Goal: Answer question/provide support: Share knowledge or assist other users

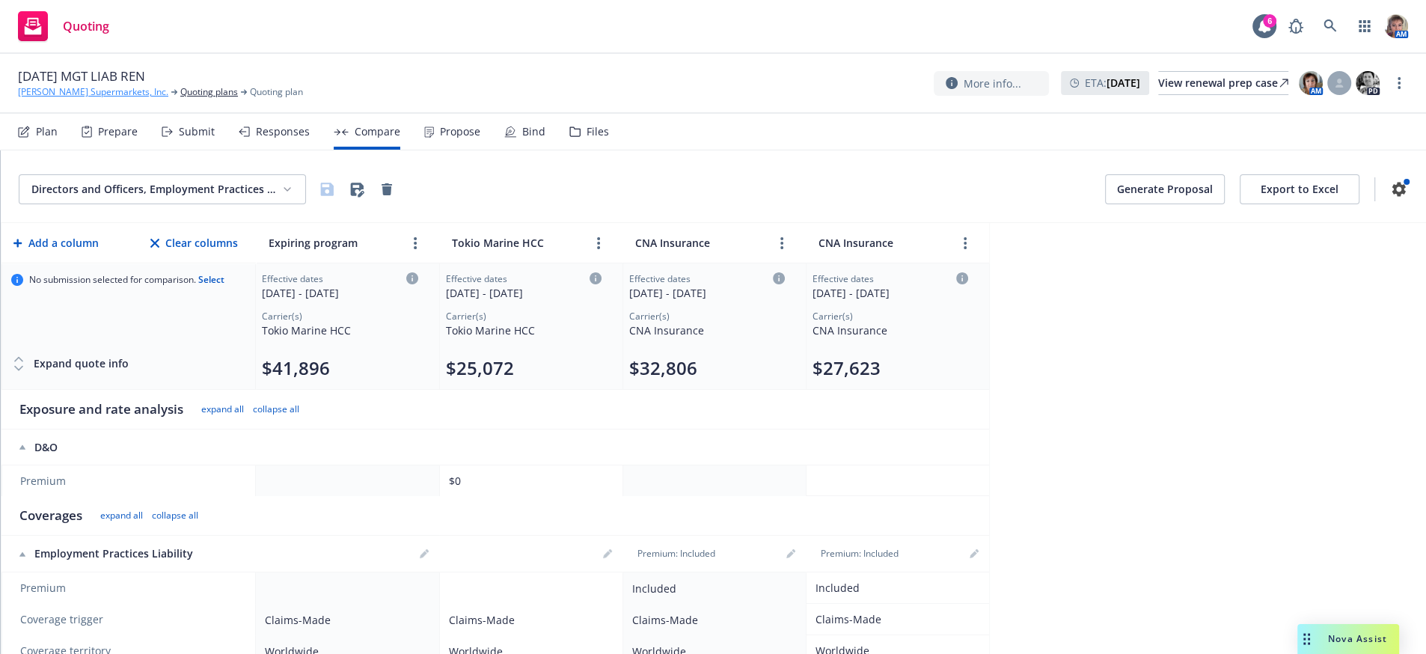
click at [37, 91] on link "[PERSON_NAME] Supermarkets, Inc." at bounding box center [93, 91] width 150 height 13
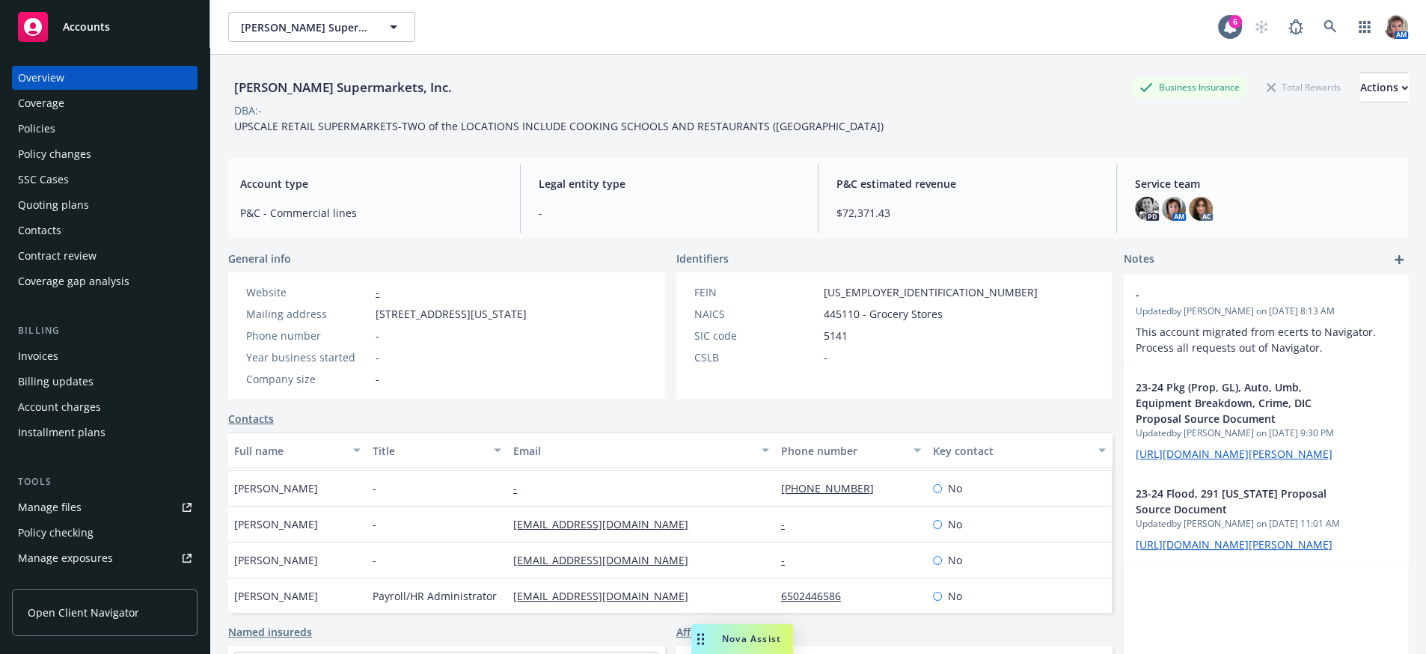
scroll to position [167, 0]
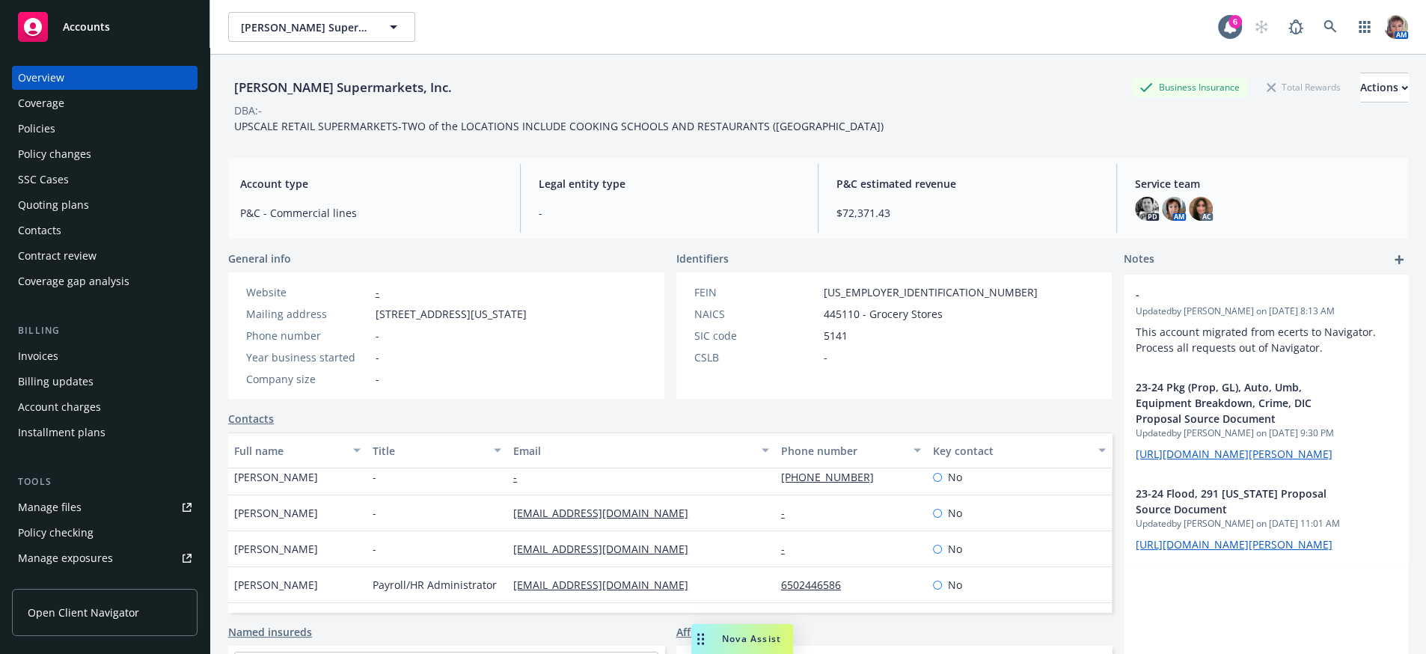
click at [762, 634] on span "Nova Assist" at bounding box center [751, 638] width 59 height 13
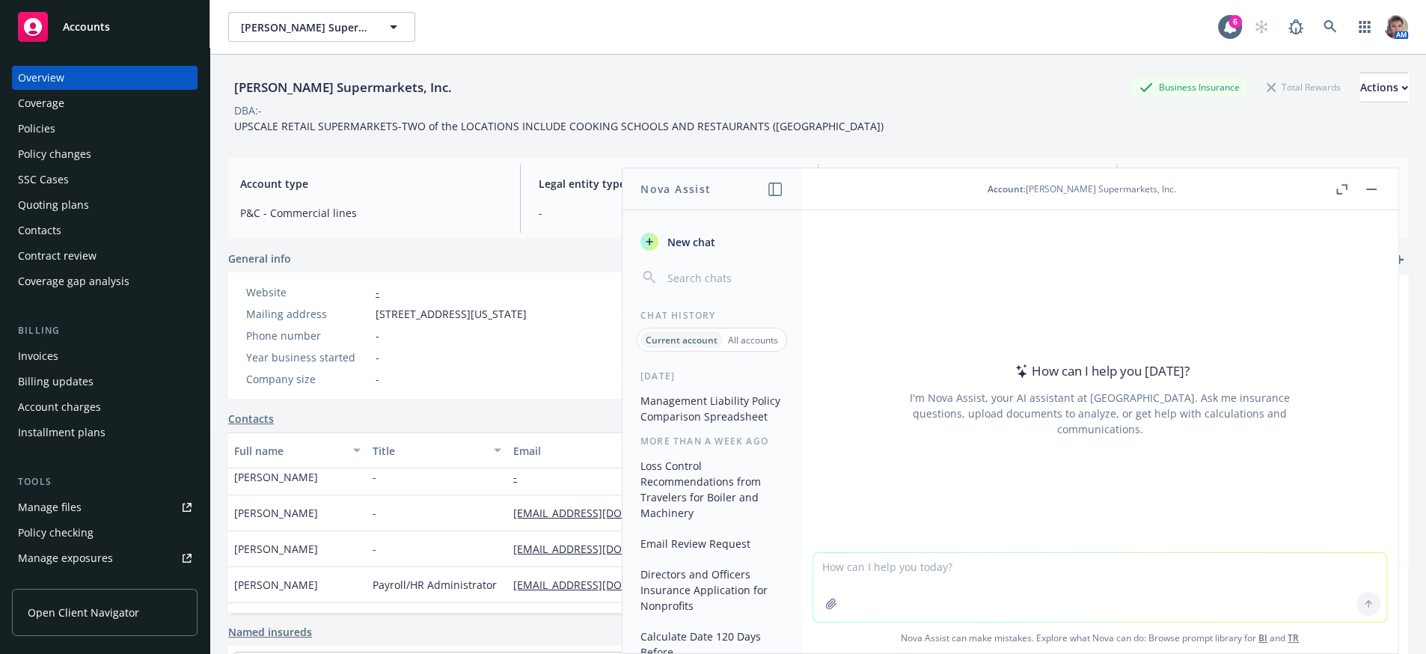
click at [946, 582] on textarea at bounding box center [1099, 587] width 573 height 69
type textarea "'suggest wording to presenting a renewal proposal to the client"
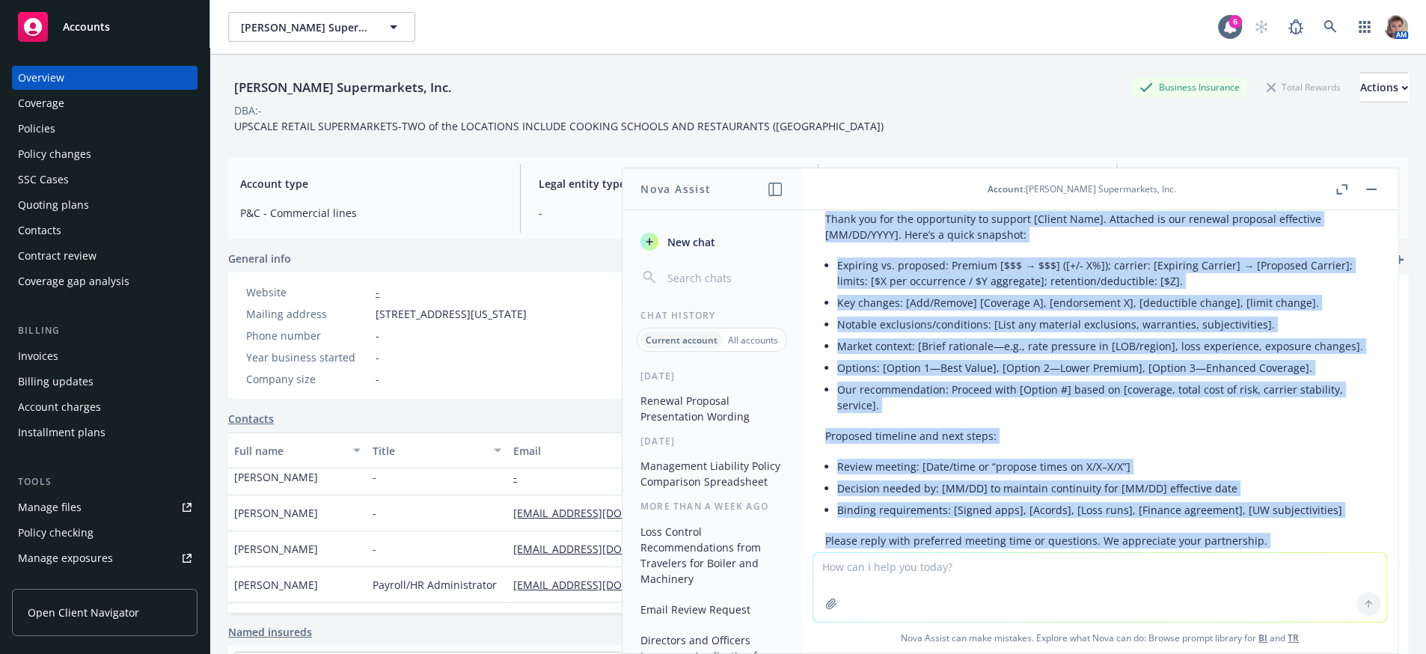
scroll to position [337, 0]
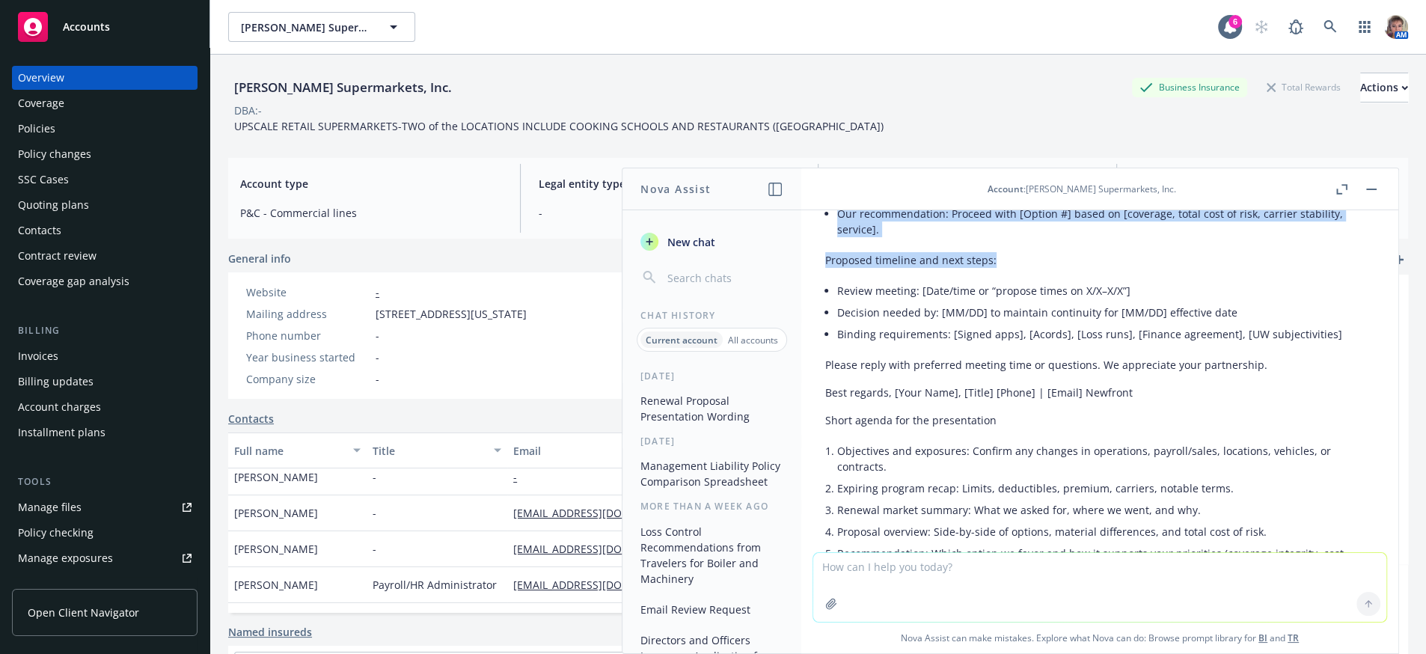
drag, startPoint x: 825, startPoint y: 380, endPoint x: 1238, endPoint y: 325, distance: 416.6
copy div "Hello [Name], Thank you for the opportunity to support [Client Name]. Attached …"
click at [1116, 428] on p "Short agenda for the presentation" at bounding box center [1099, 420] width 549 height 16
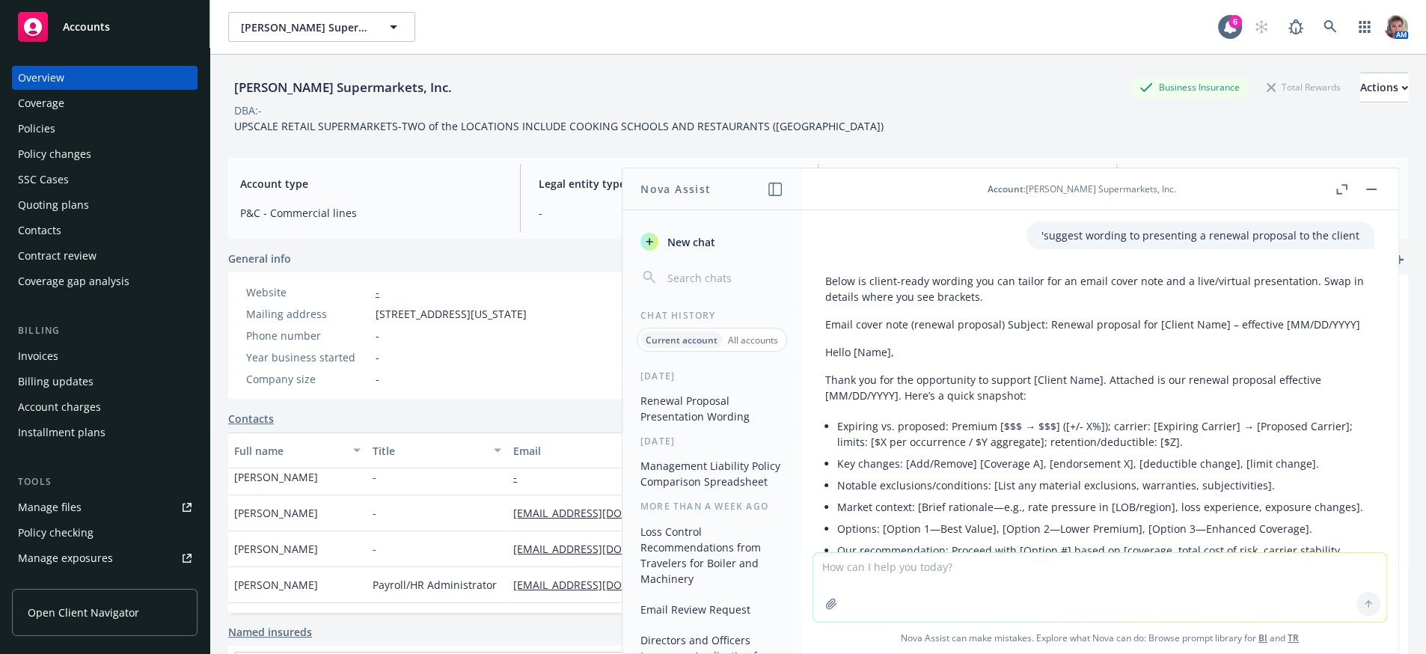
scroll to position [0, 0]
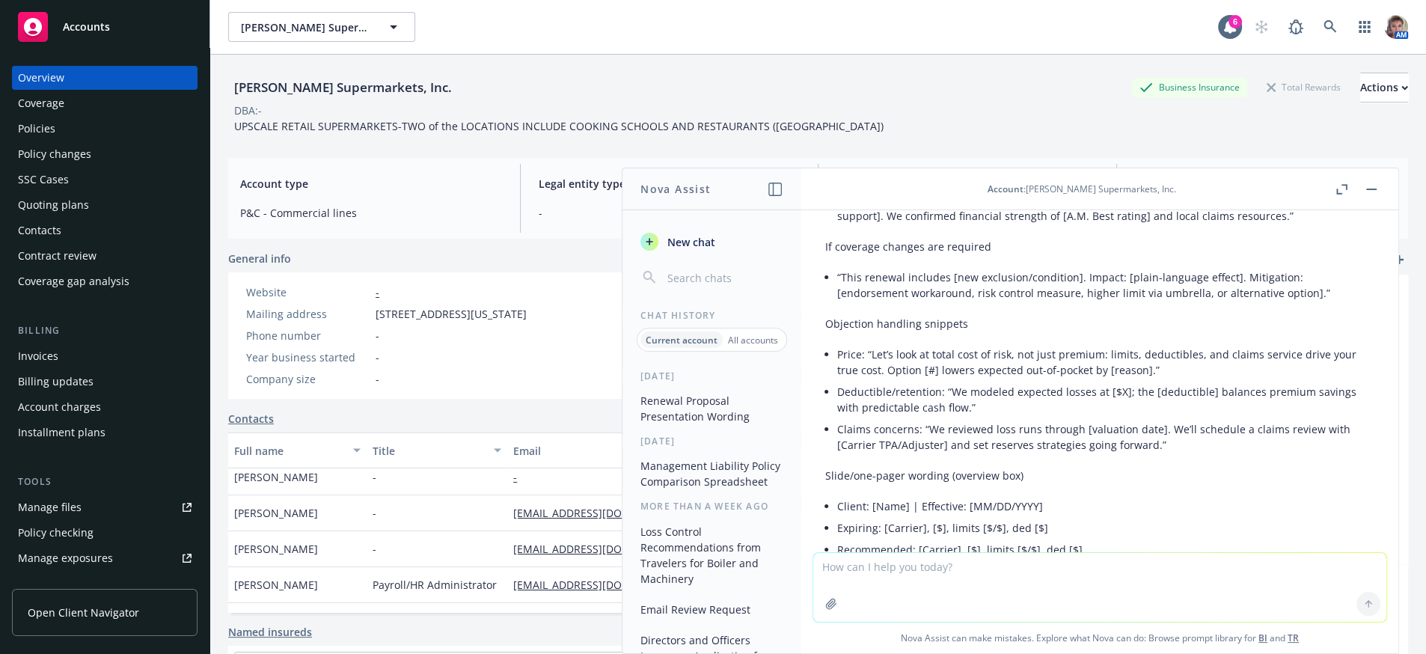
scroll to position [1842, 0]
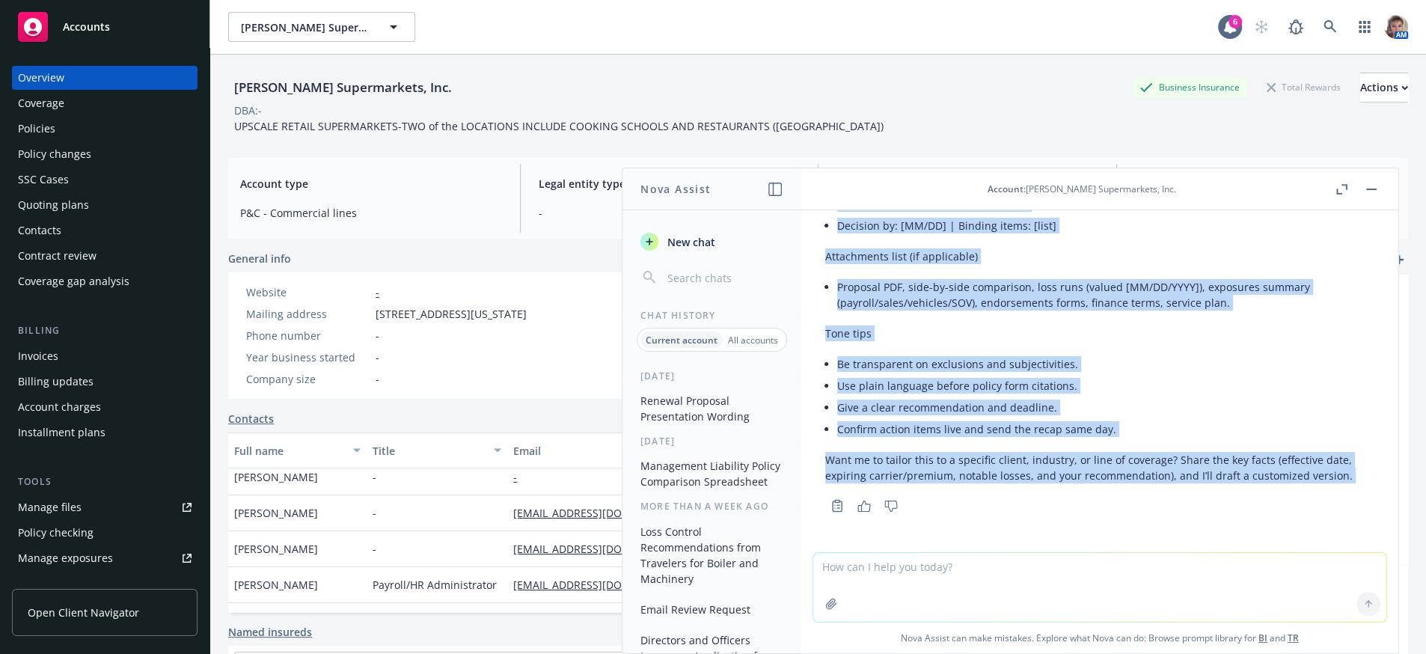
drag, startPoint x: 825, startPoint y: 290, endPoint x: 1389, endPoint y: 616, distance: 651.2
click at [1389, 616] on div "'suggest wording to presenting a renewal proposal to the client Below is client…" at bounding box center [1099, 431] width 597 height 443
click at [905, 596] on textarea at bounding box center [1099, 587] width 573 height 69
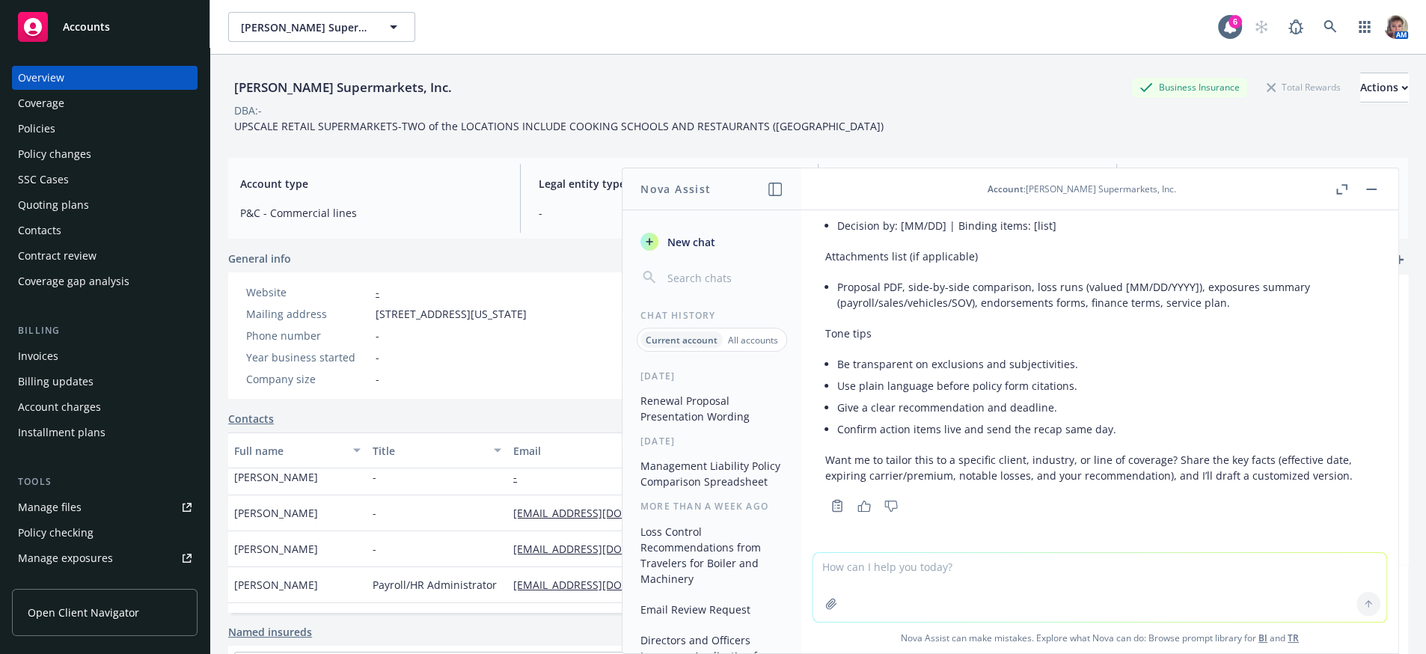
drag, startPoint x: 966, startPoint y: 570, endPoint x: 934, endPoint y: 572, distance: 32.2
click at [934, 572] on textarea at bounding box center [1099, 587] width 573 height 69
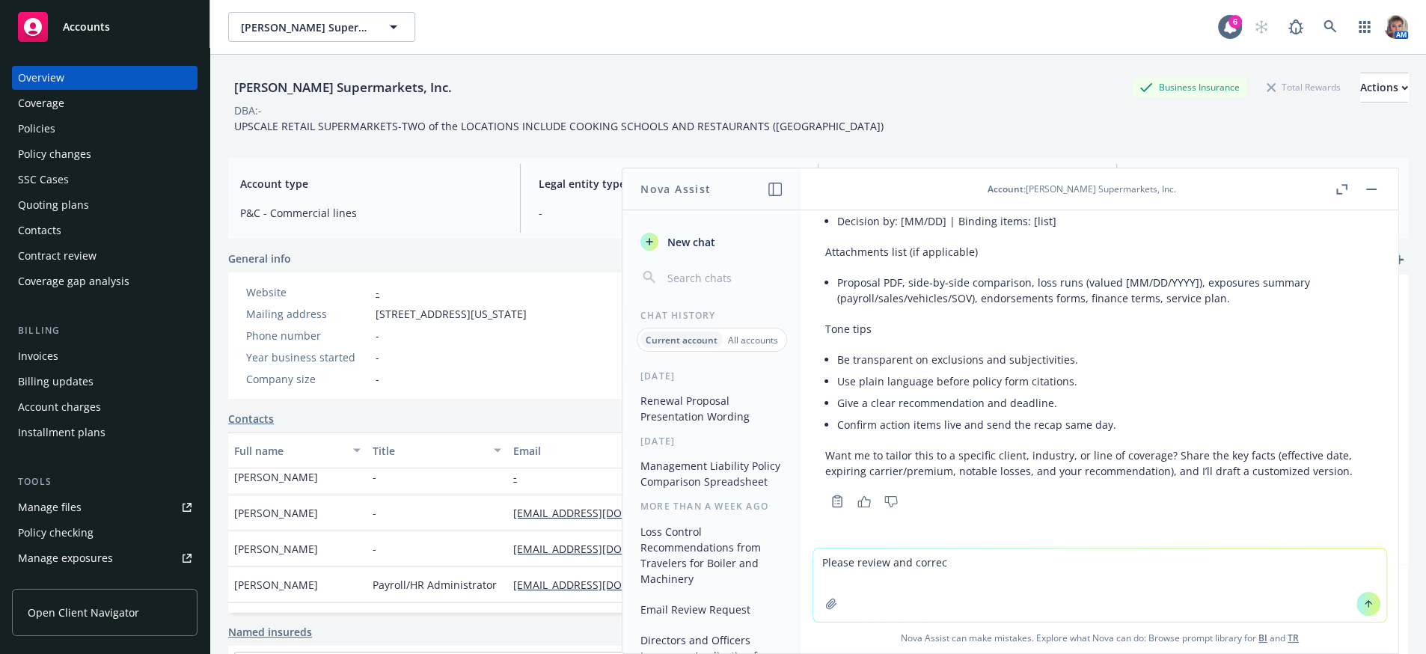
type textarea "Please review and correct"
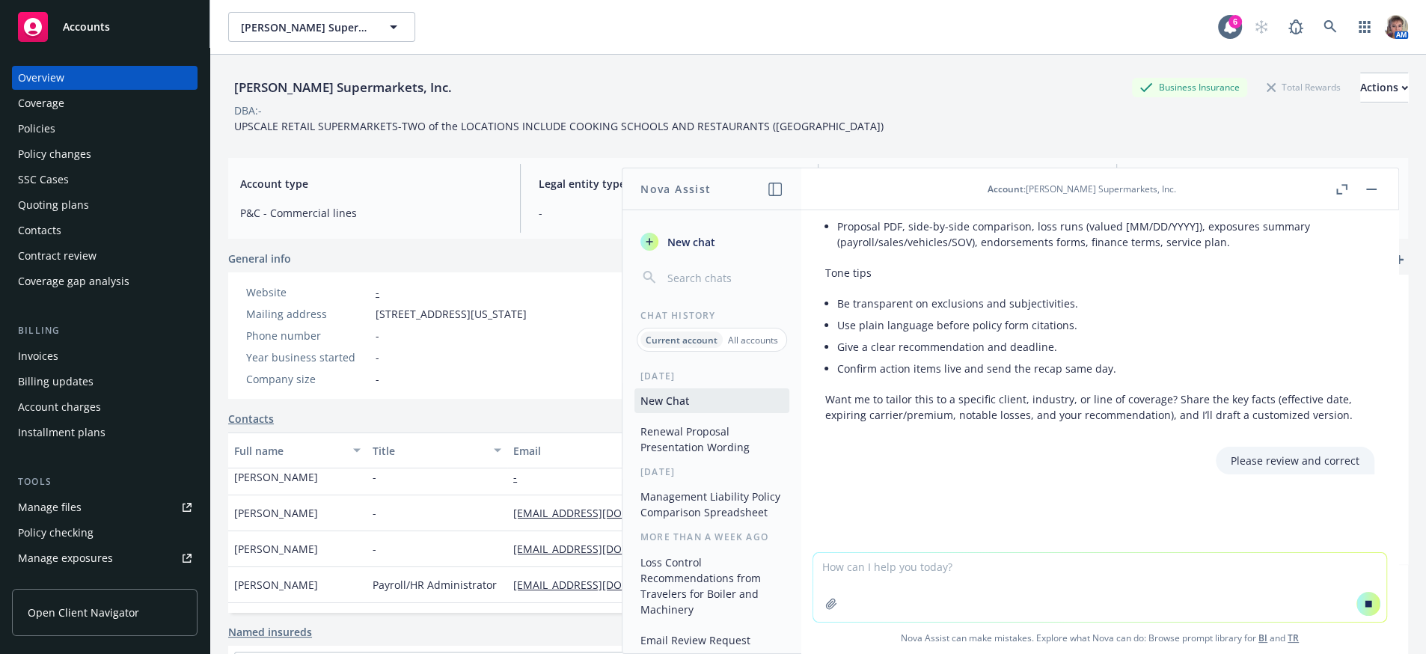
scroll to position [1908, 0]
paste textarea "Lorem ips: Dolor sit ame con adipiscinge se doeiusm Tempori’u Labore Etdolo’m A…"
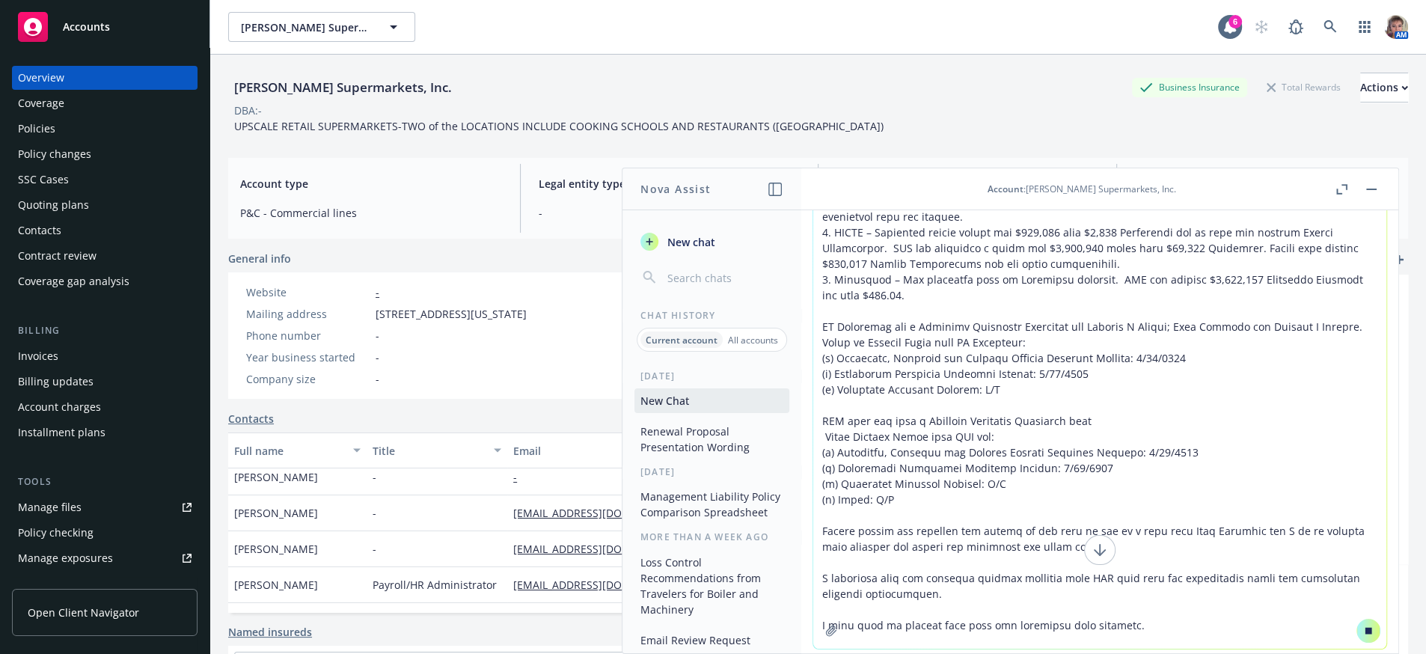
scroll to position [87, 0]
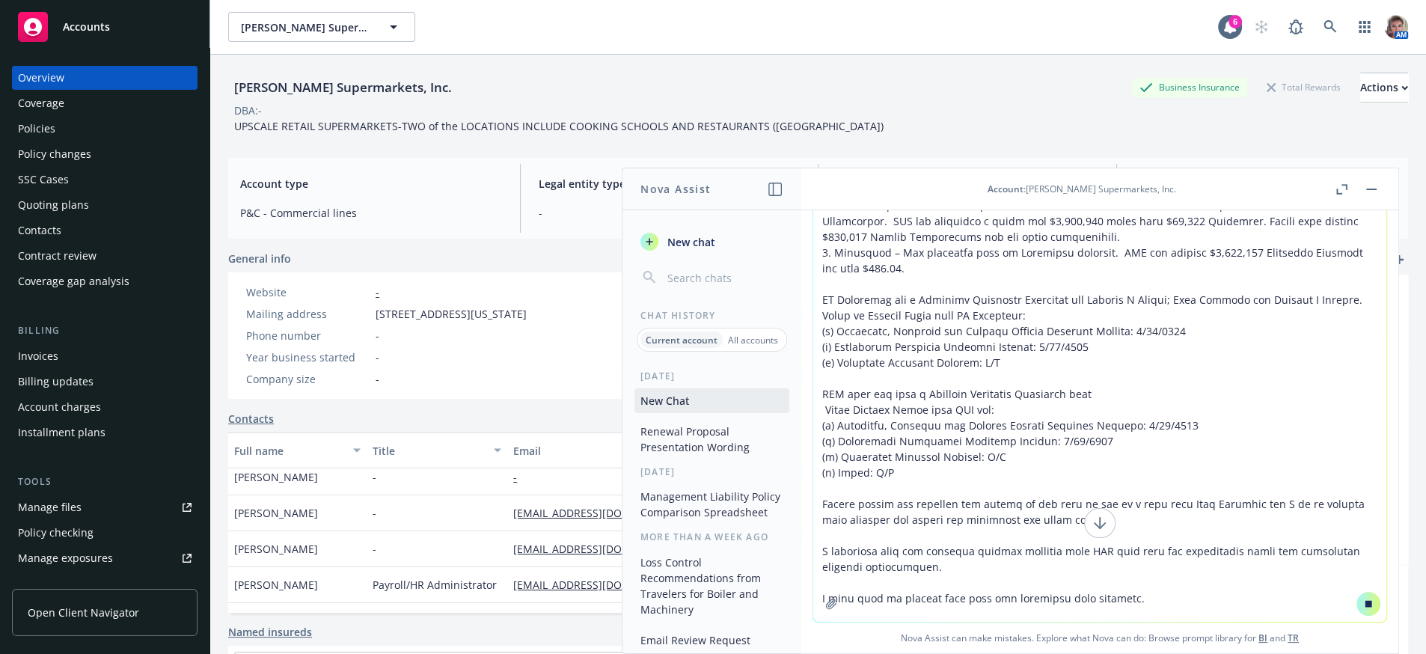
type textarea "Lorem ips: Dolor sit ame con adipiscinge se doeiusm Tempori’u Labore Etdolo’m A…"
click at [1359, 604] on button at bounding box center [1368, 604] width 24 height 24
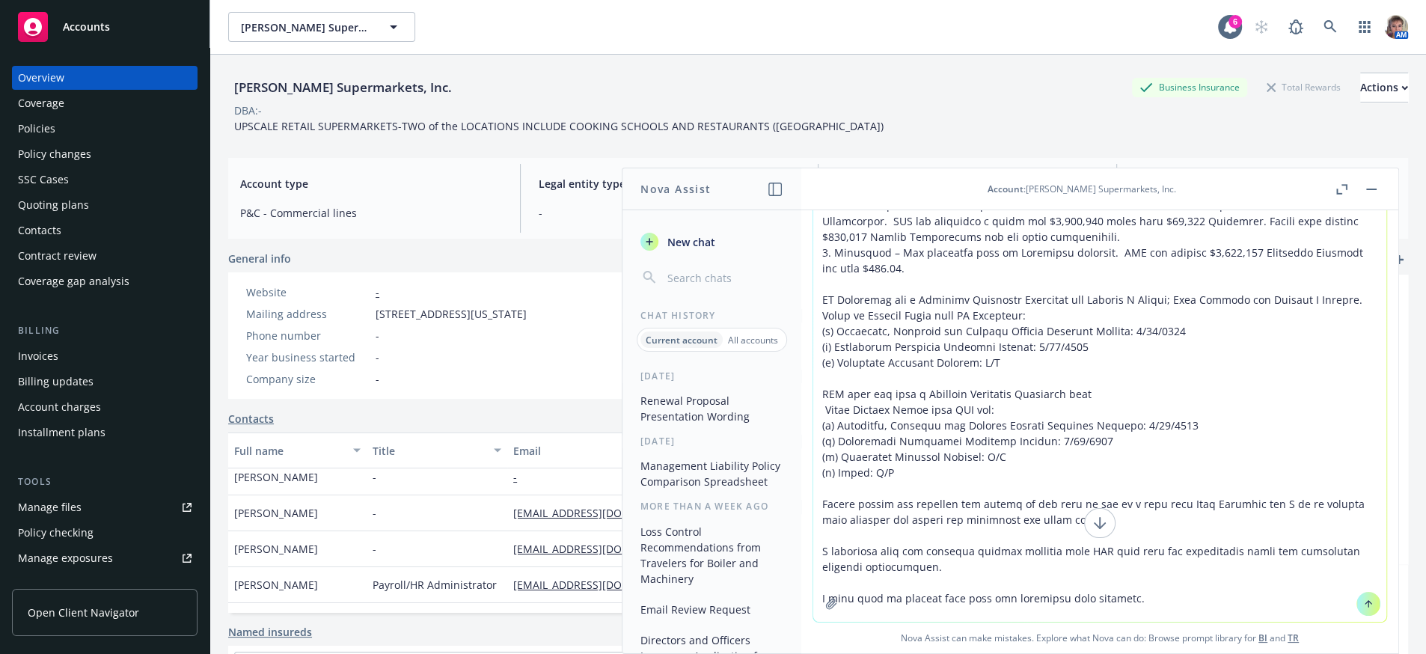
click at [1358, 608] on button at bounding box center [1368, 604] width 24 height 24
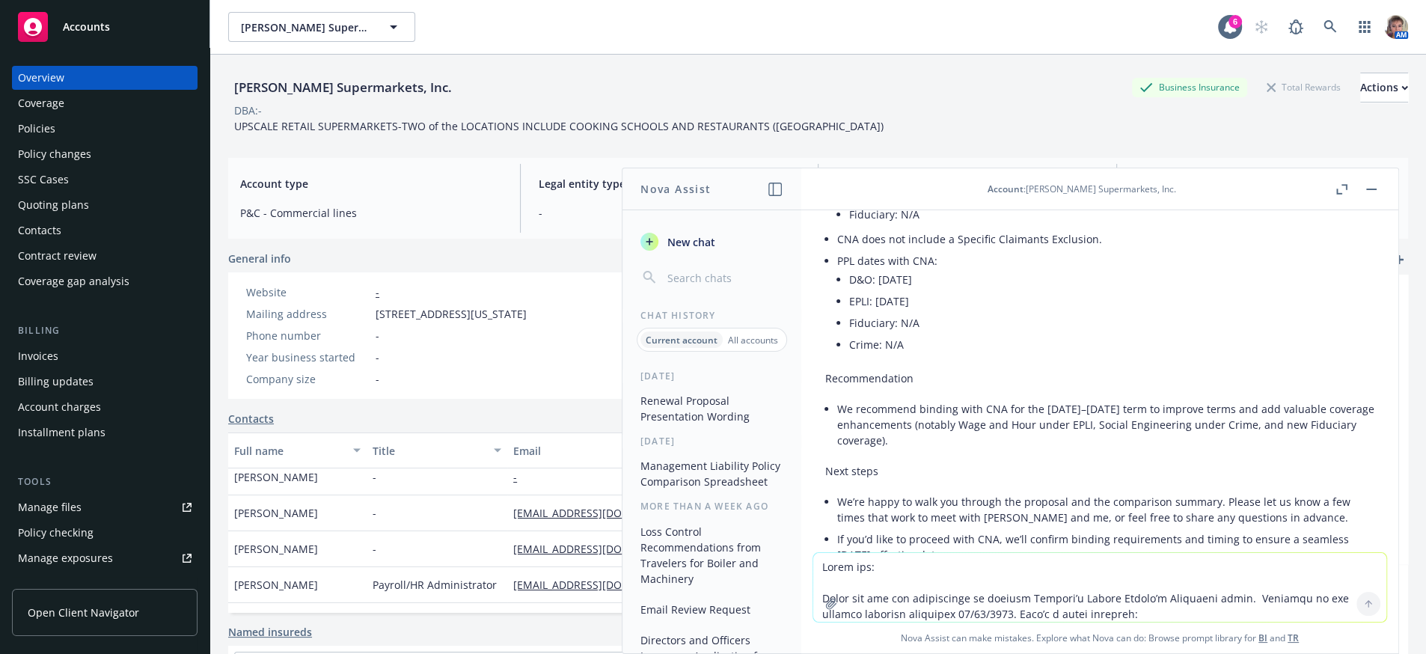
scroll to position [2922, 0]
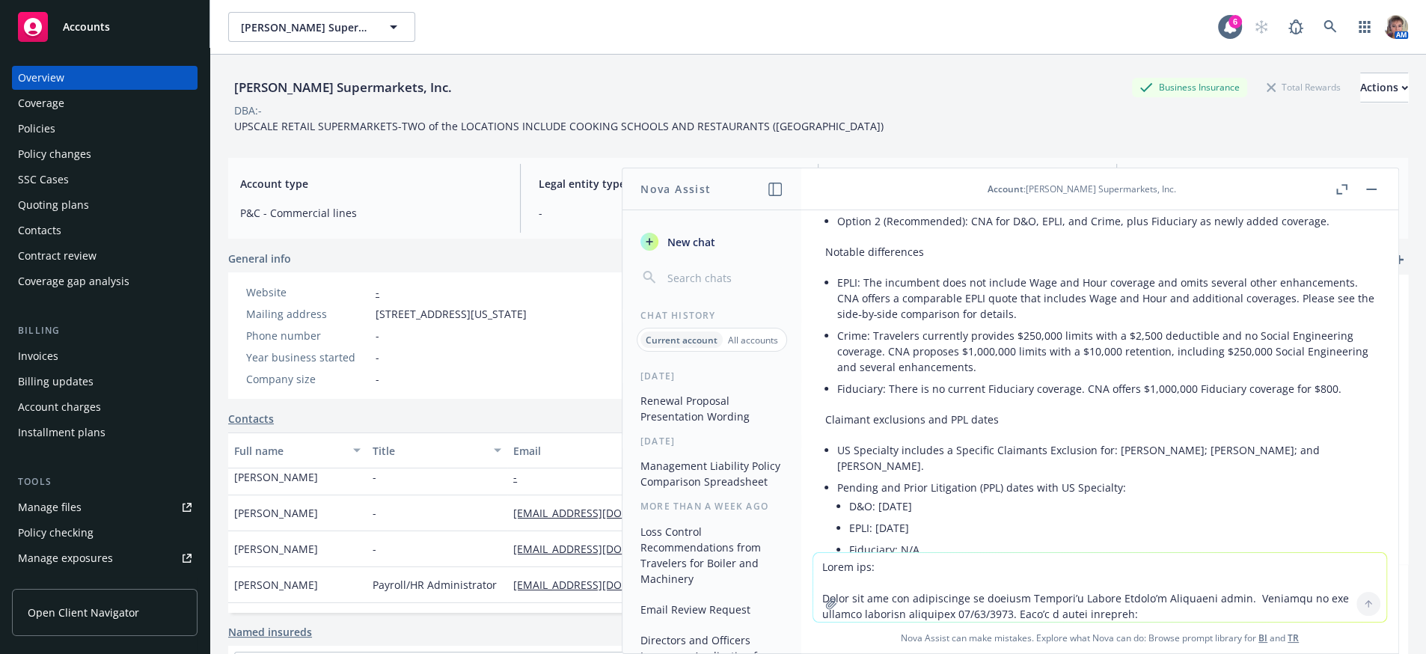
click at [1140, 378] on li "Crime: Travelers currently provides $250,000 limits with a $2,500 deductible an…" at bounding box center [1105, 351] width 537 height 53
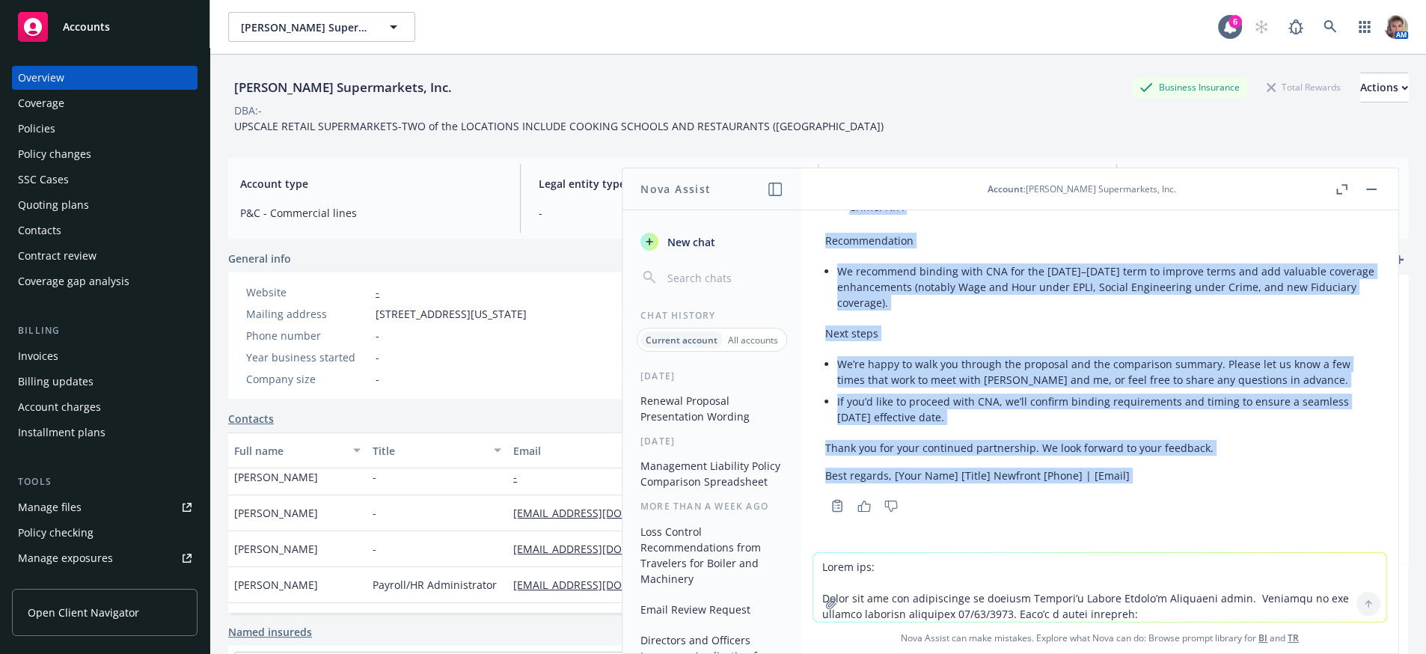
scroll to position [3591, 0]
drag, startPoint x: 821, startPoint y: 281, endPoint x: 1152, endPoint y: 468, distance: 379.9
click at [1152, 468] on div "Here’s a polished, client-ready version you can send. I kept all of your specif…" at bounding box center [1099, 28] width 573 height 976
copy div "Lorem ips dol sit ametconsect ad elitsed Doeiusm’t Incididuntu’l etdolorem aliq…"
click at [71, 141] on div "Policies" at bounding box center [105, 129] width 174 height 24
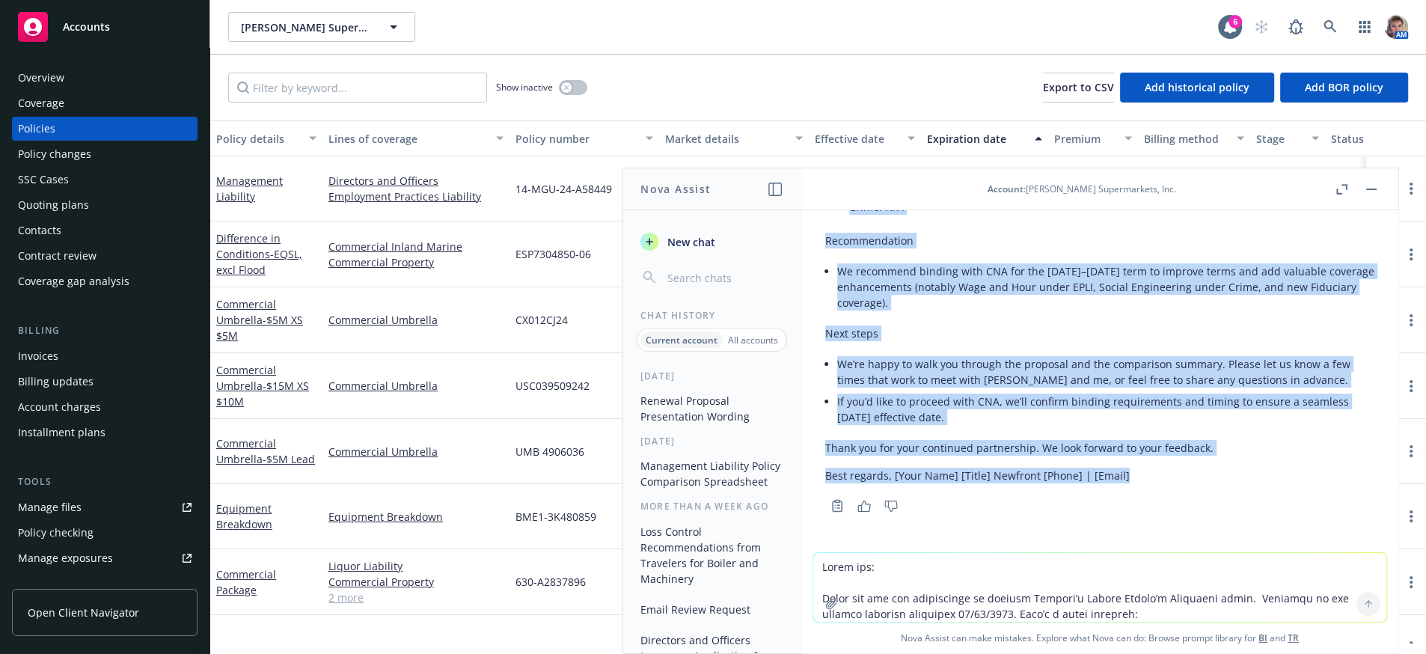
click at [1366, 190] on rect "button" at bounding box center [1371, 189] width 10 height 1
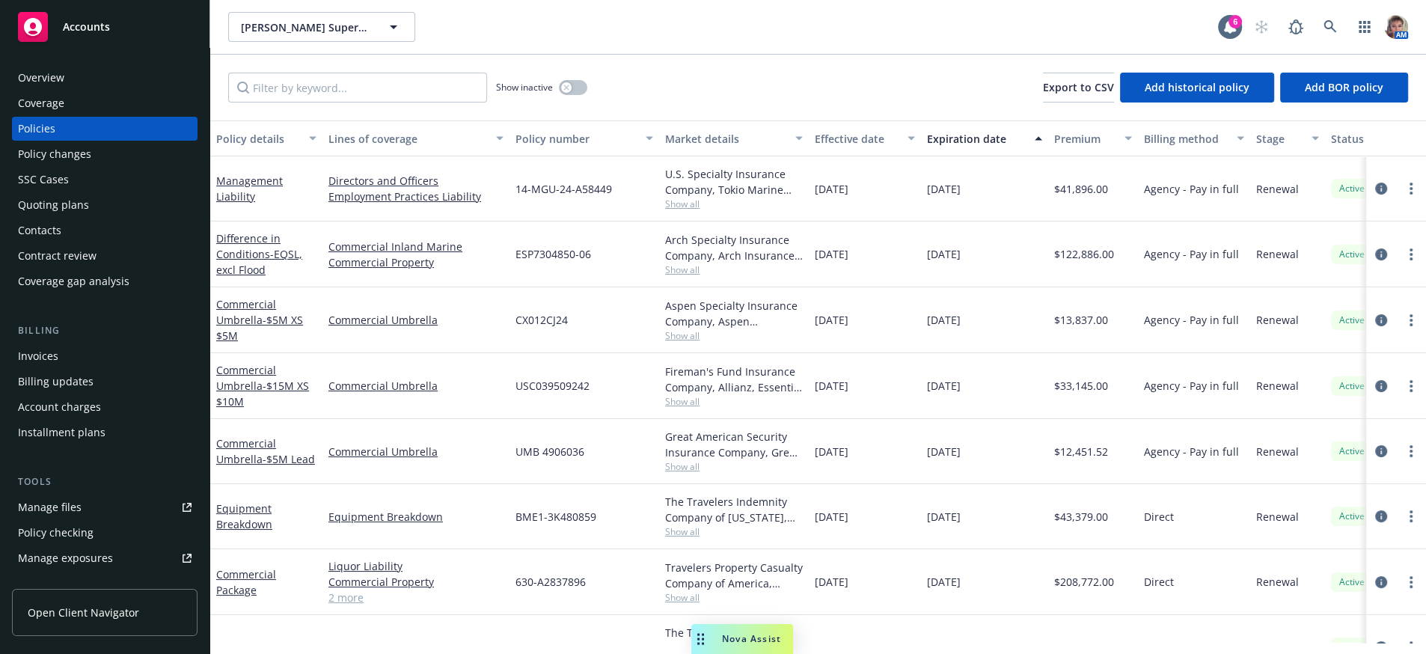
click at [94, 217] on div "Quoting plans" at bounding box center [105, 205] width 174 height 24
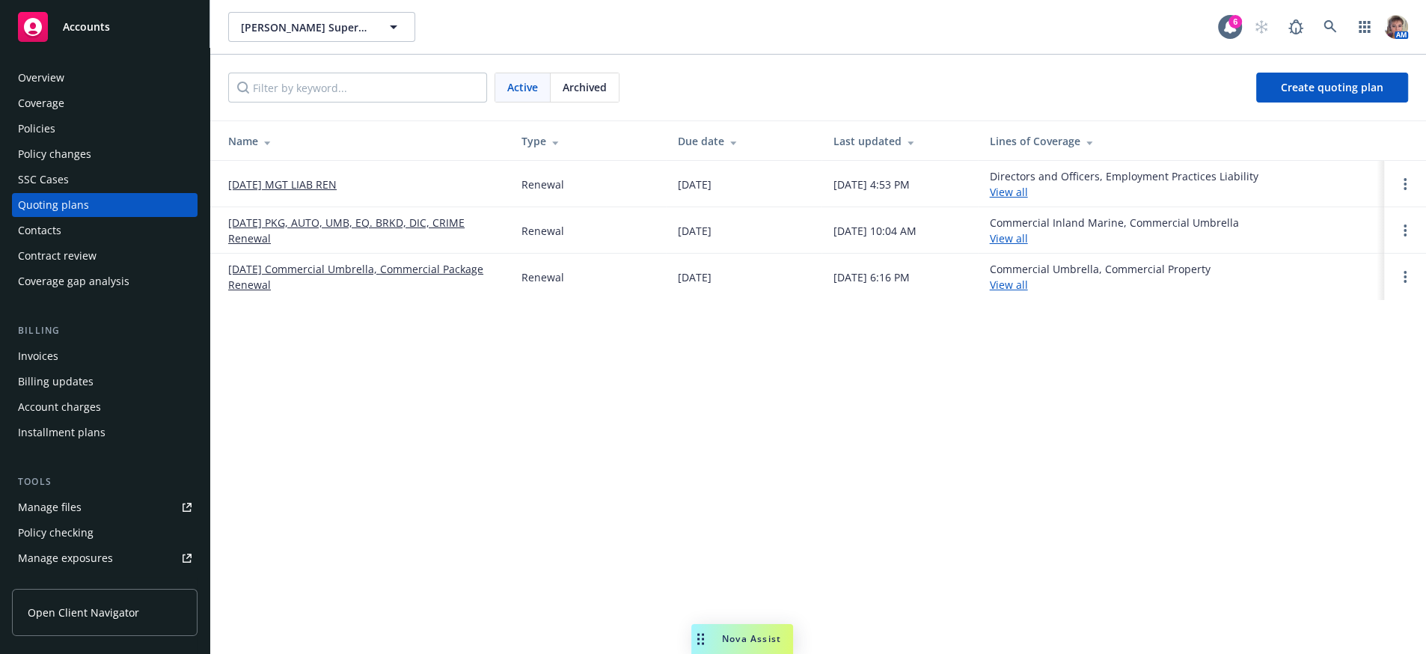
click at [322, 192] on link "[DATE] MGT LIAB REN" at bounding box center [282, 185] width 108 height 16
